Goal: Task Accomplishment & Management: Use online tool/utility

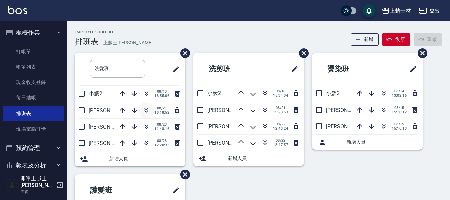
click at [142, 108] on button "button" at bounding box center [146, 110] width 16 height 16
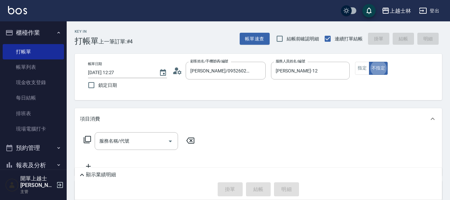
type button "false"
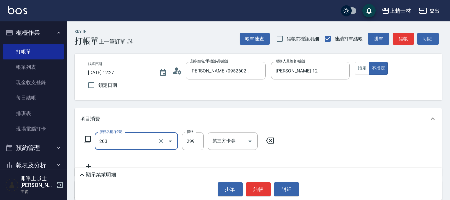
type input "B級洗+剪(203)"
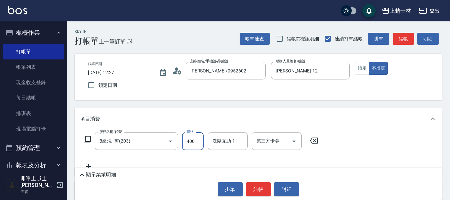
type input "400"
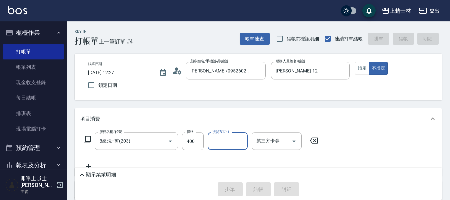
type input "2025/08/23 13:05"
